Goal: Information Seeking & Learning: Learn about a topic

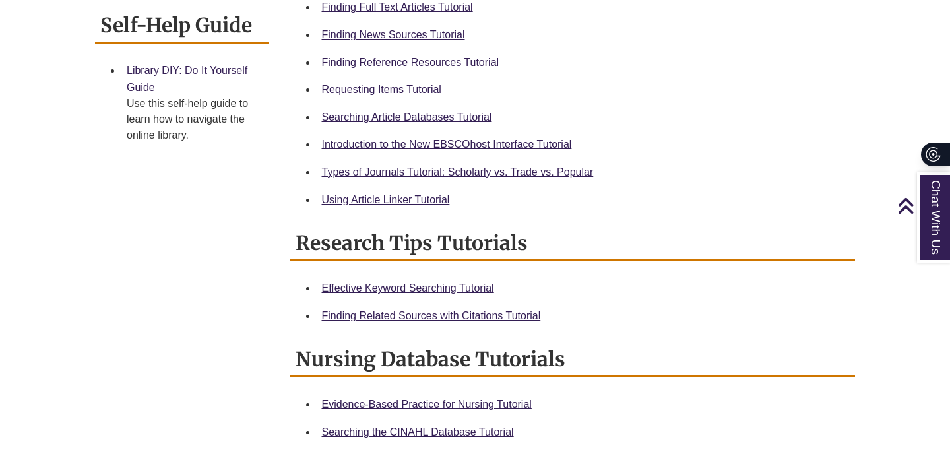
scroll to position [525, 0]
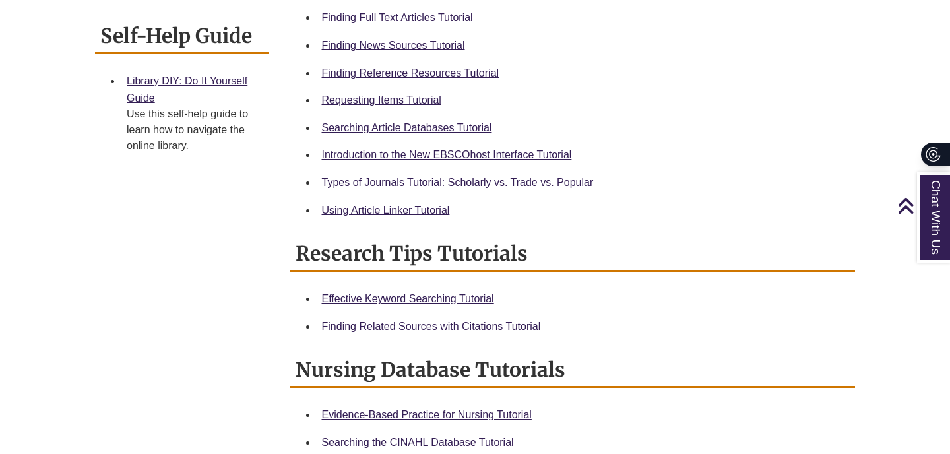
click at [457, 119] on div "Searching Article Databases Tutorial" at bounding box center [583, 127] width 523 height 17
click at [457, 130] on link "Searching Article Databases Tutorial" at bounding box center [407, 127] width 170 height 11
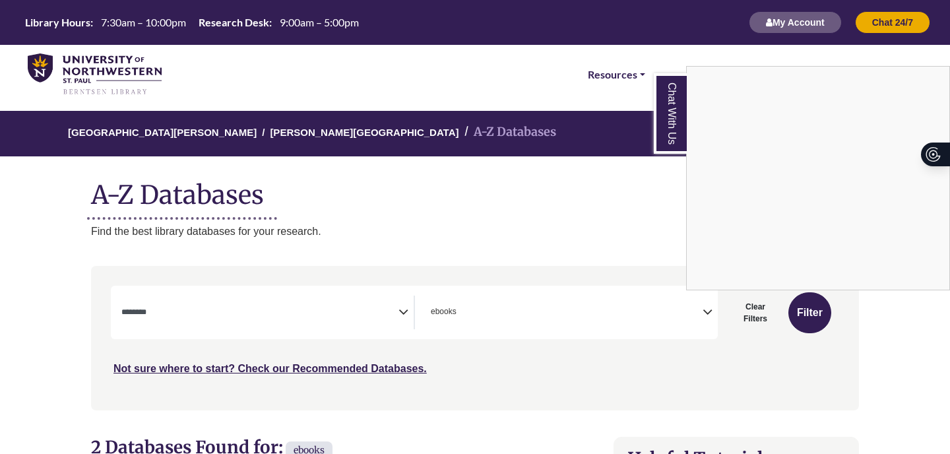
select select "Database Subject Filter"
click at [556, 308] on div "Chat With Us" at bounding box center [475, 227] width 950 height 454
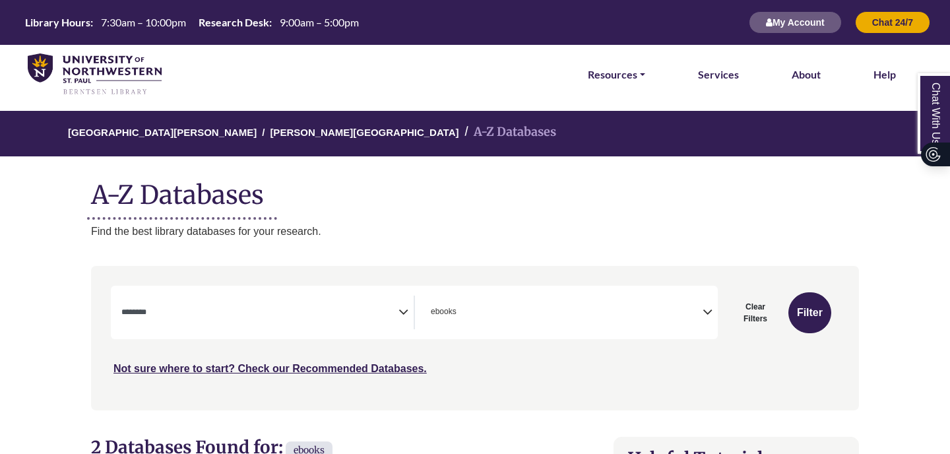
click at [681, 318] on span "× ebooks" at bounding box center [564, 313] width 277 height 34
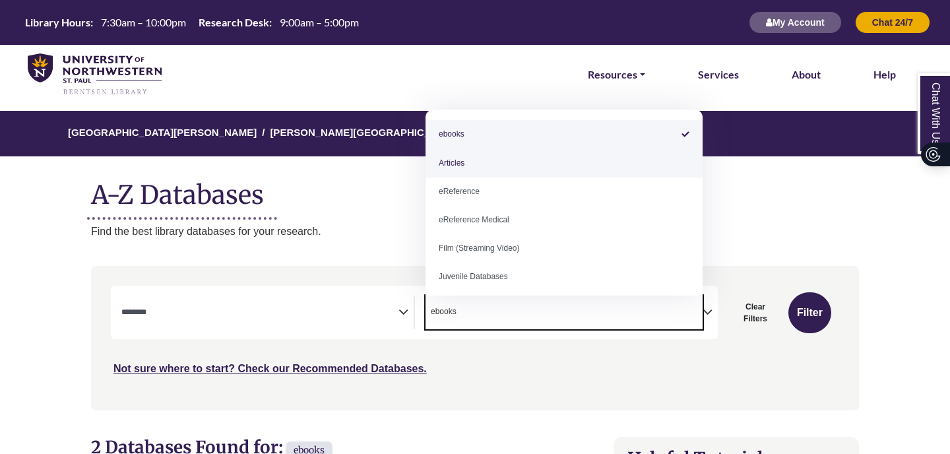
select select "*****"
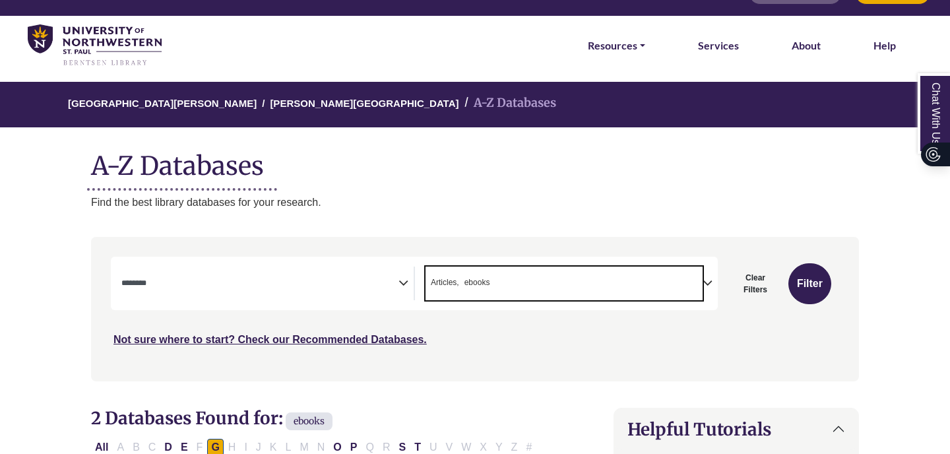
scroll to position [36, 0]
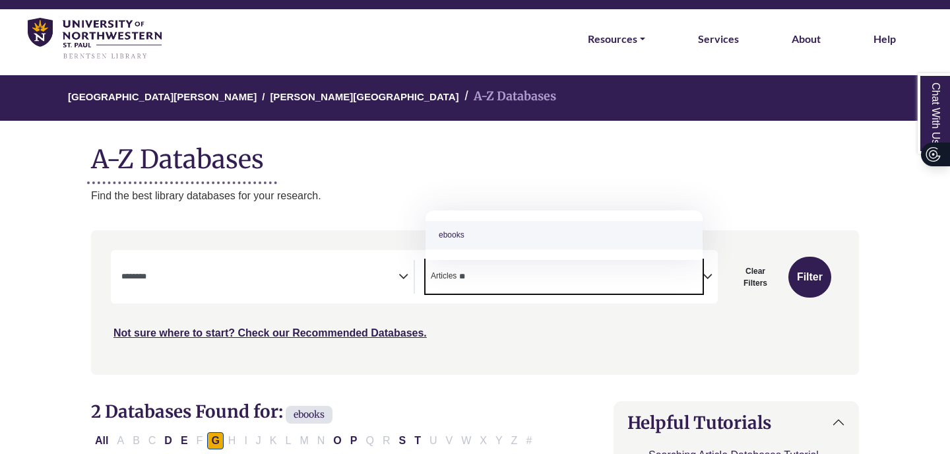
type textarea "*"
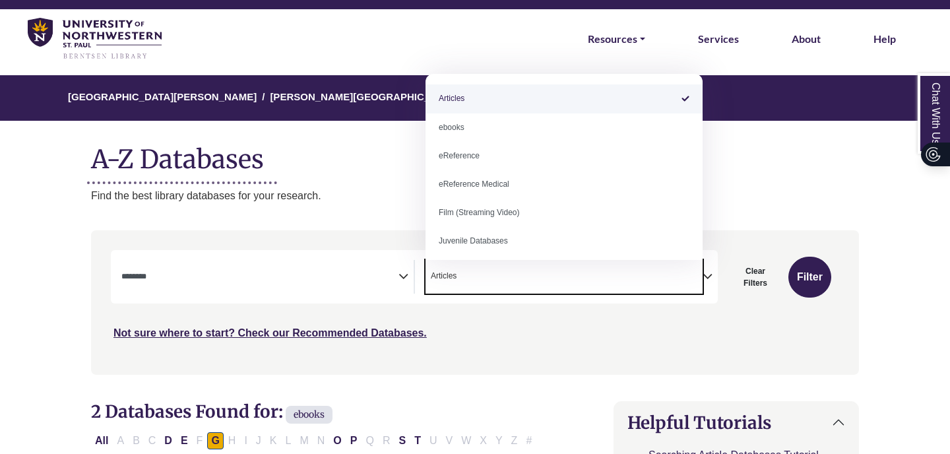
click at [595, 308] on div "***" at bounding box center [475, 295] width 729 height 91
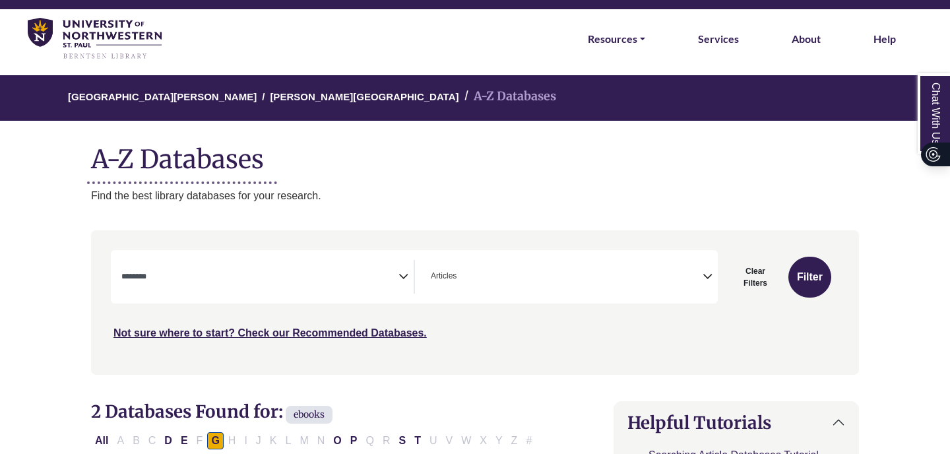
click at [322, 291] on span "Search filters" at bounding box center [259, 277] width 277 height 34
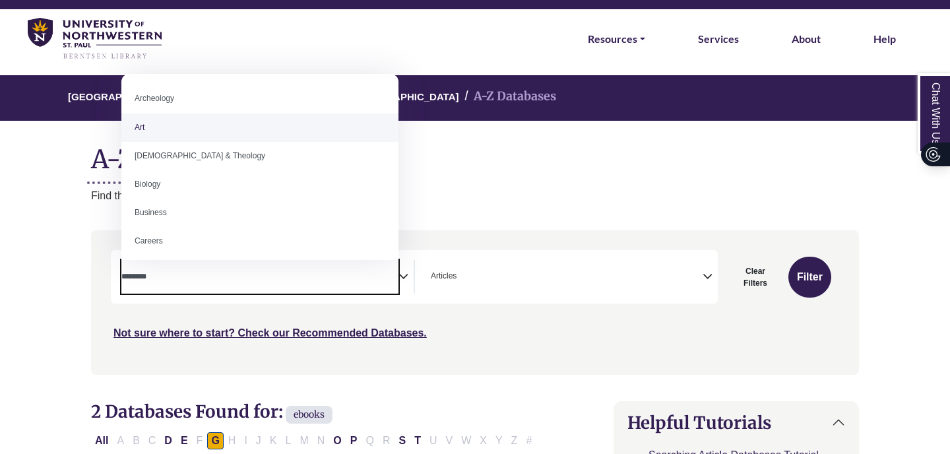
click at [486, 122] on div "University of Northwestern - St. Paul Berntsen Library A-Z Databases A-Z Databa…" at bounding box center [475, 139] width 808 height 129
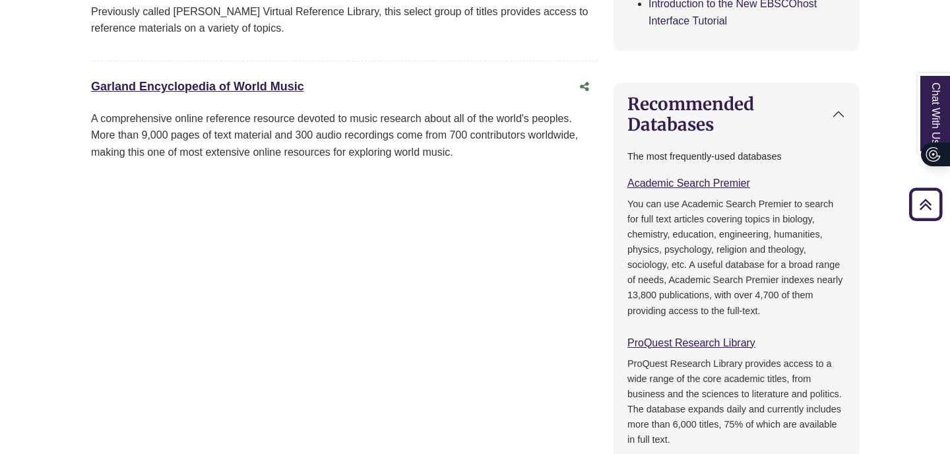
scroll to position [601, 0]
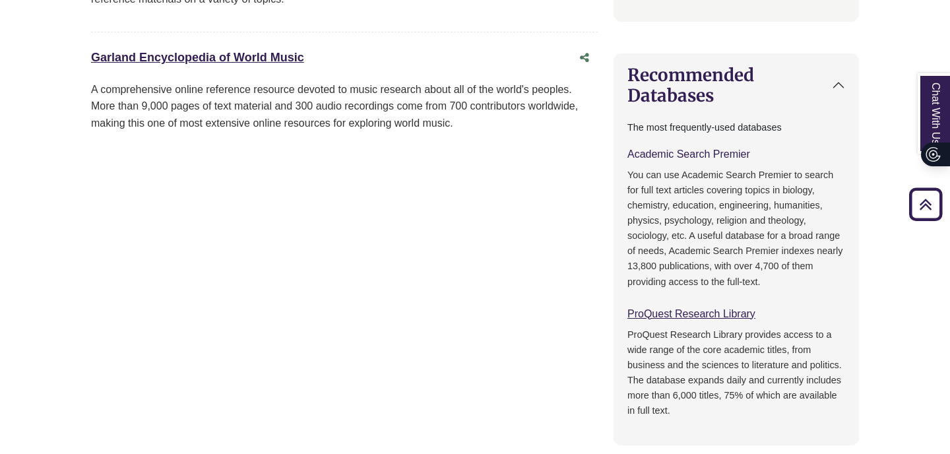
click at [682, 151] on link "Academic Search Premier This link opens in a new window" at bounding box center [689, 153] width 123 height 11
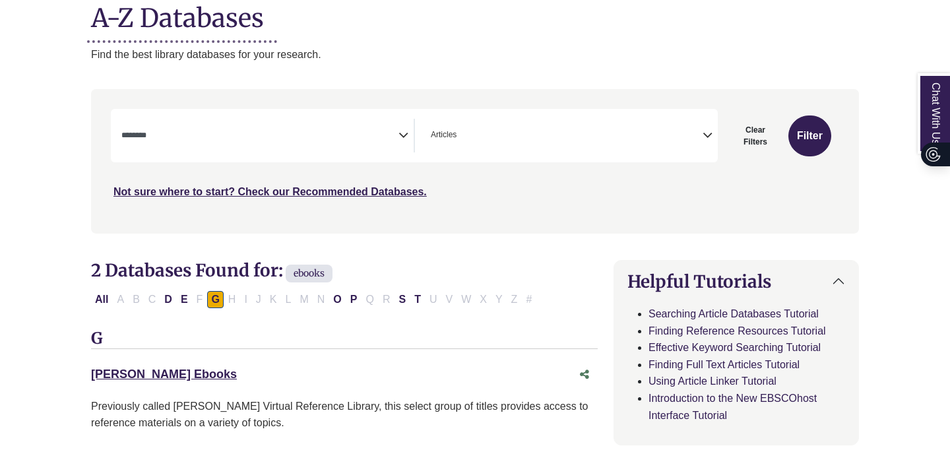
scroll to position [178, 0]
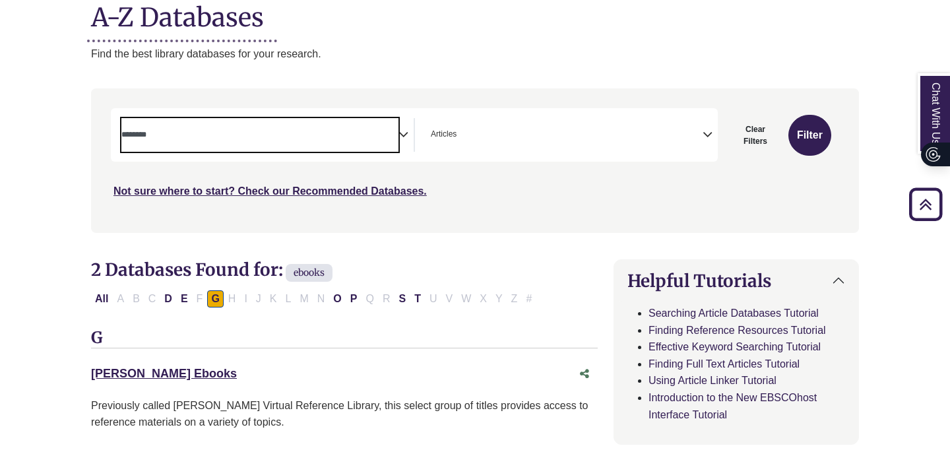
click at [329, 150] on span "Search filters" at bounding box center [259, 135] width 277 height 34
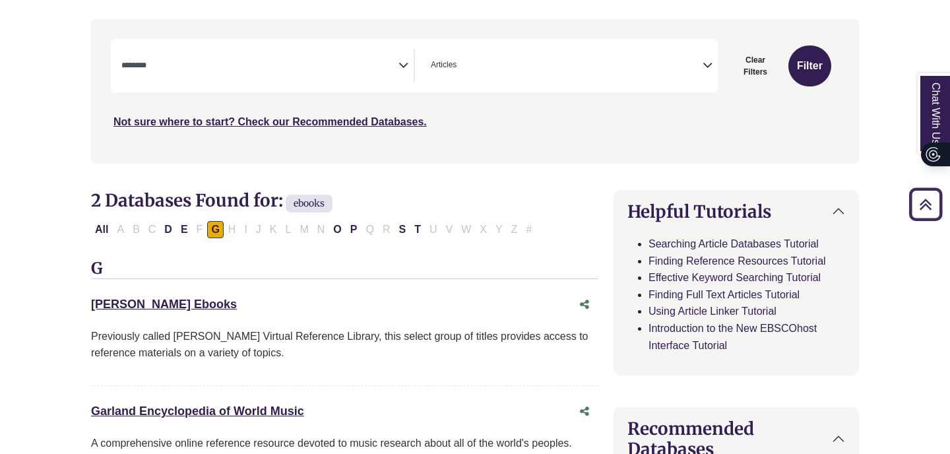
scroll to position [246, 0]
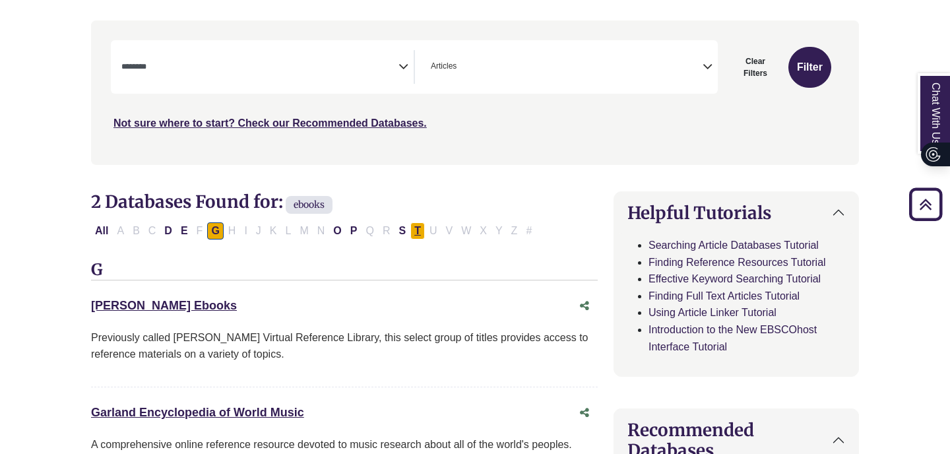
click at [416, 232] on button "T" at bounding box center [417, 230] width 15 height 17
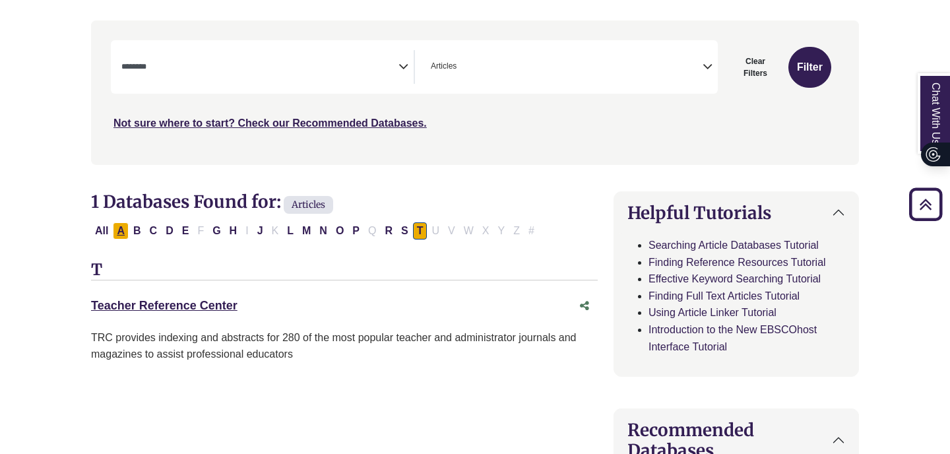
click at [127, 232] on button "A" at bounding box center [121, 230] width 16 height 17
select select "Database Subject Filter"
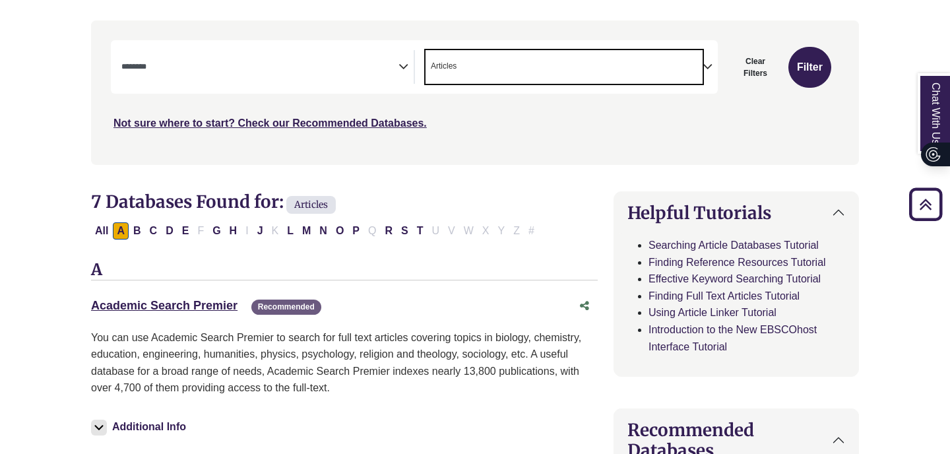
click at [505, 78] on span "× Articles" at bounding box center [564, 67] width 277 height 34
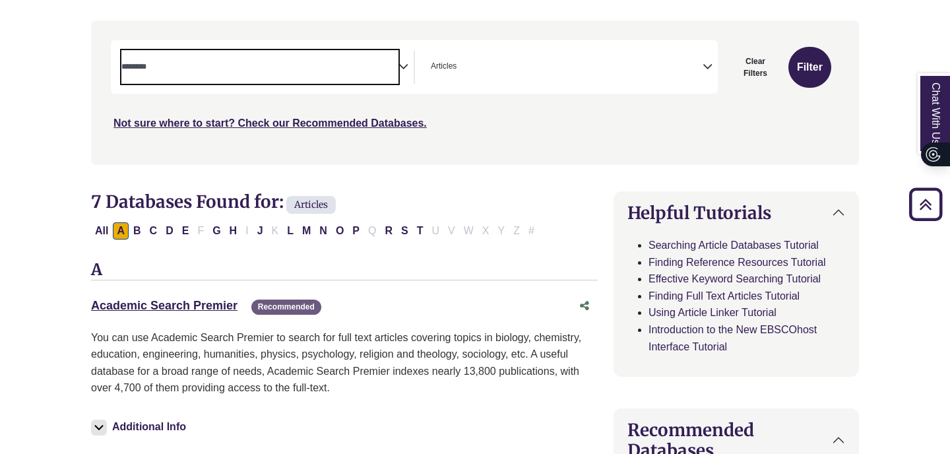
click at [339, 81] on span "Search filters" at bounding box center [259, 67] width 277 height 34
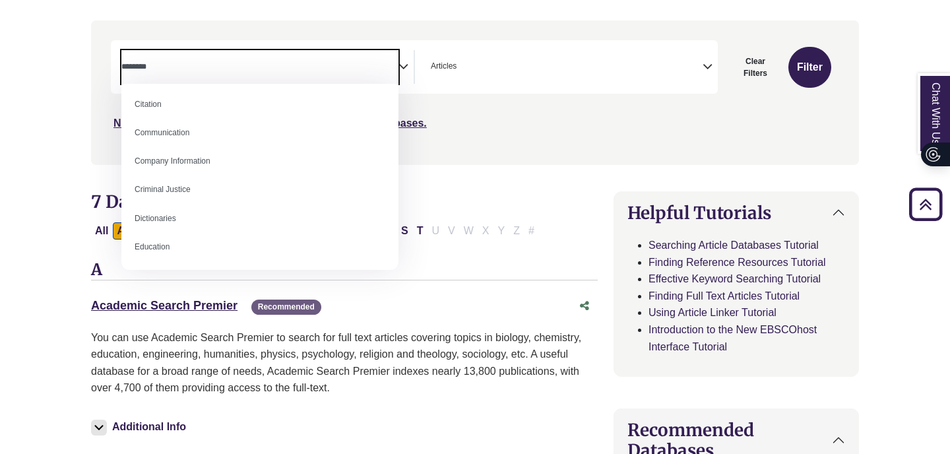
scroll to position [234, 0]
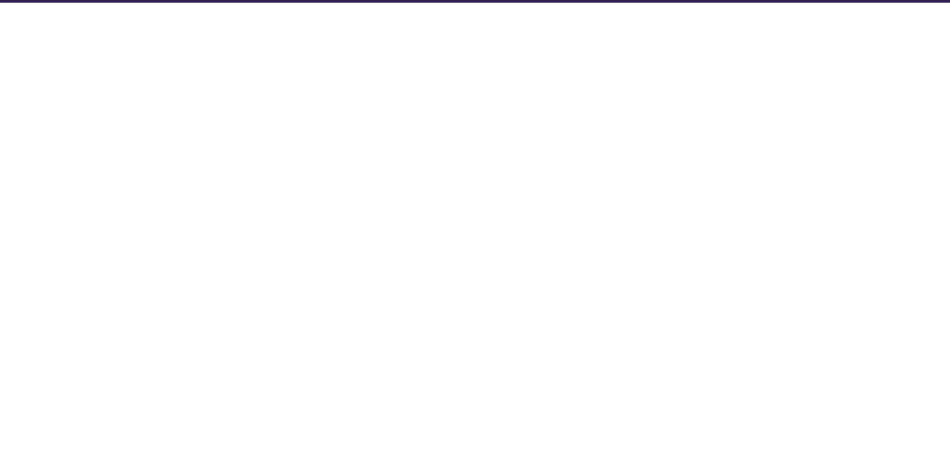
select select "Database Subject Filter"
select select "Database Types Filter"
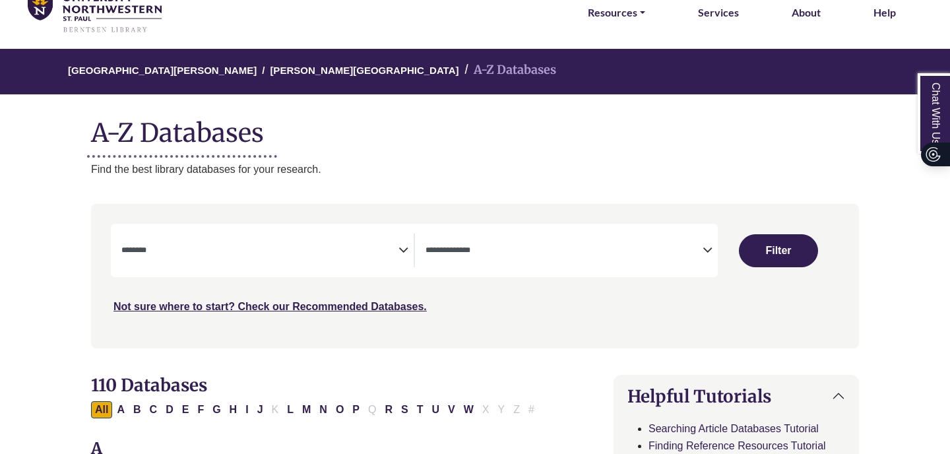
scroll to position [49, 0]
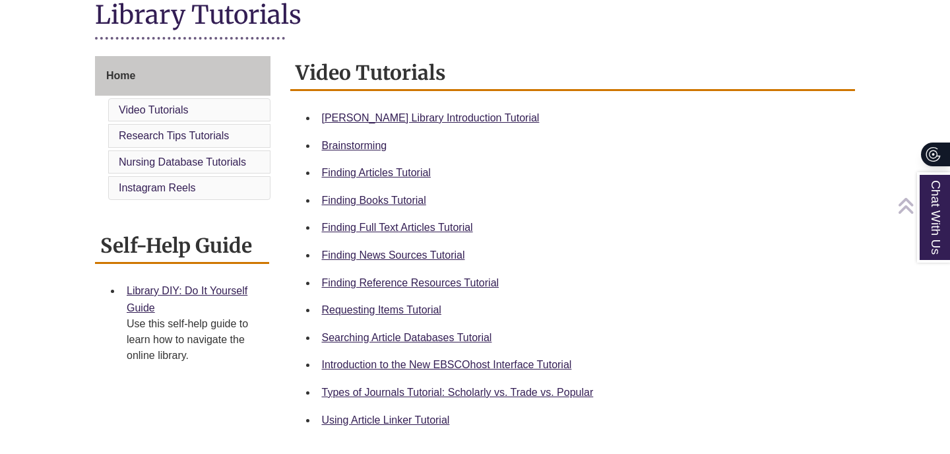
scroll to position [315, 0]
click at [406, 178] on div "Finding Articles Tutorial" at bounding box center [583, 172] width 523 height 17
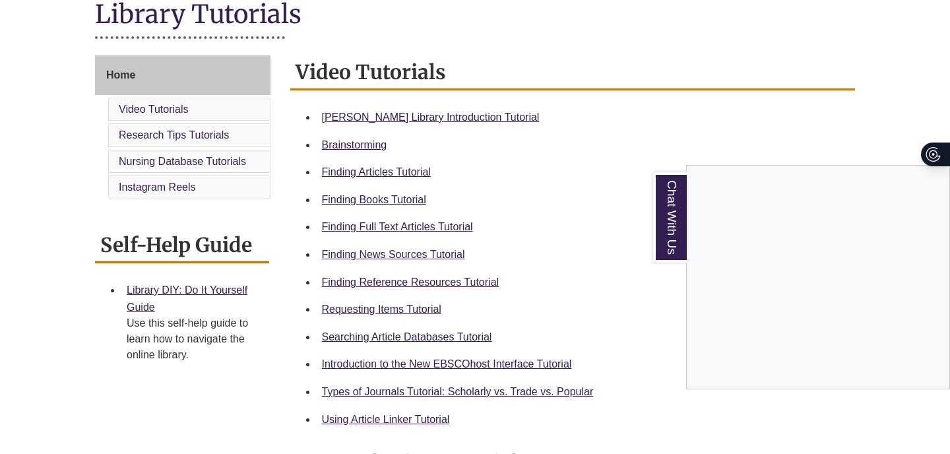
click at [409, 168] on div "Chat With Us" at bounding box center [475, 227] width 950 height 454
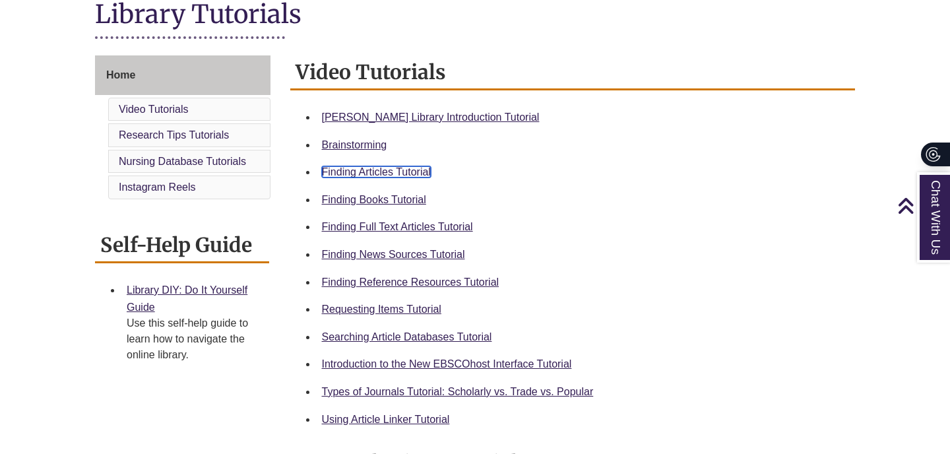
click at [400, 170] on link "Finding Articles Tutorial" at bounding box center [376, 171] width 109 height 11
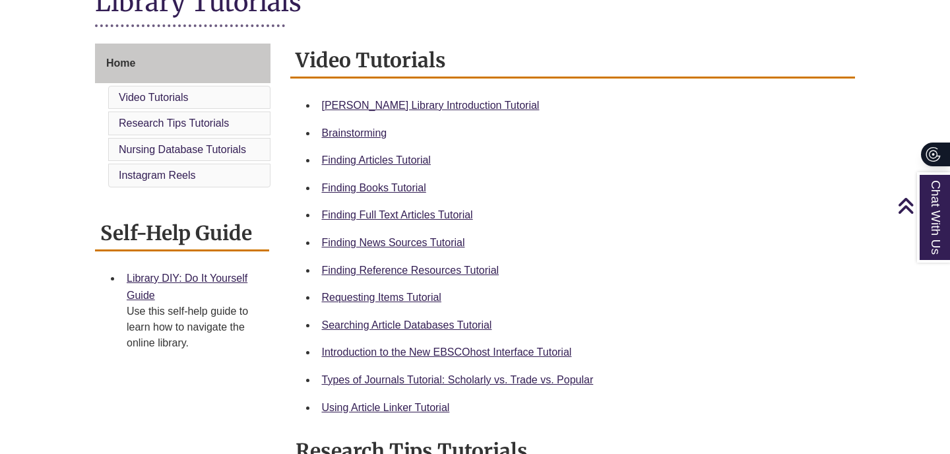
scroll to position [326, 0]
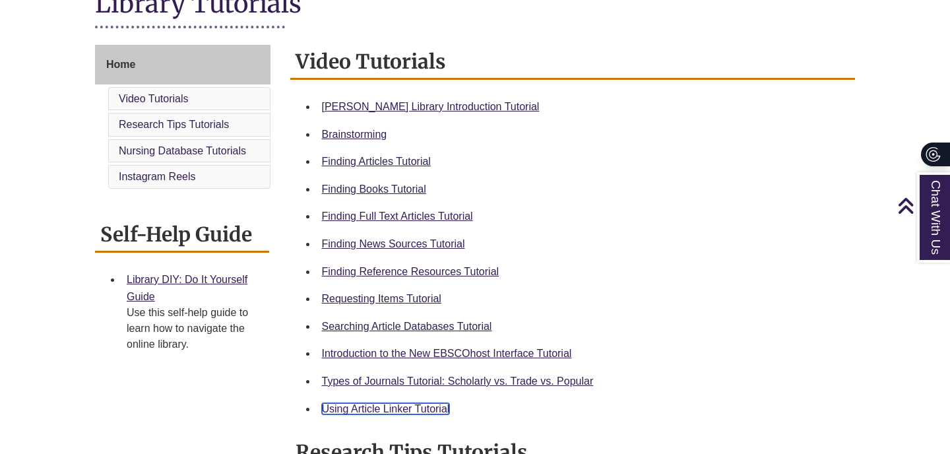
click at [389, 414] on link "Using Article Linker Tutorial" at bounding box center [386, 408] width 128 height 11
